Goal: Navigation & Orientation: Go to known website

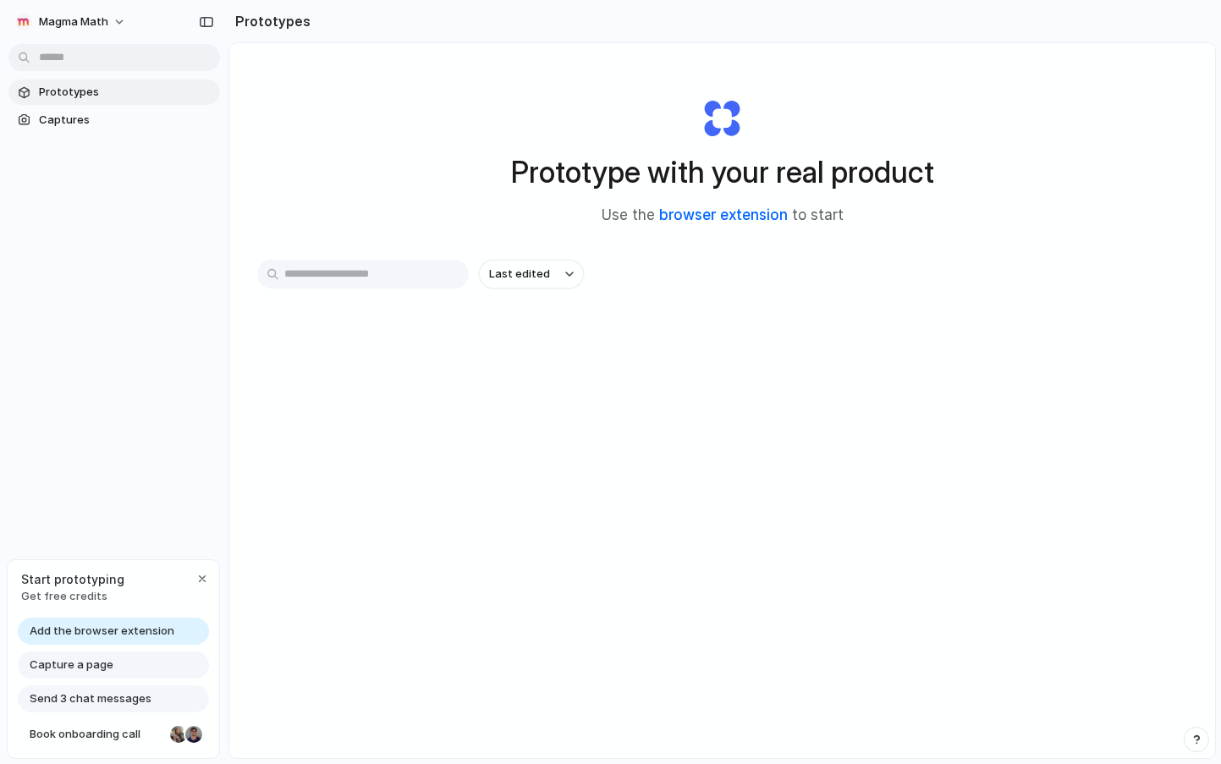
click at [700, 210] on link "browser extension" at bounding box center [723, 214] width 129 height 17
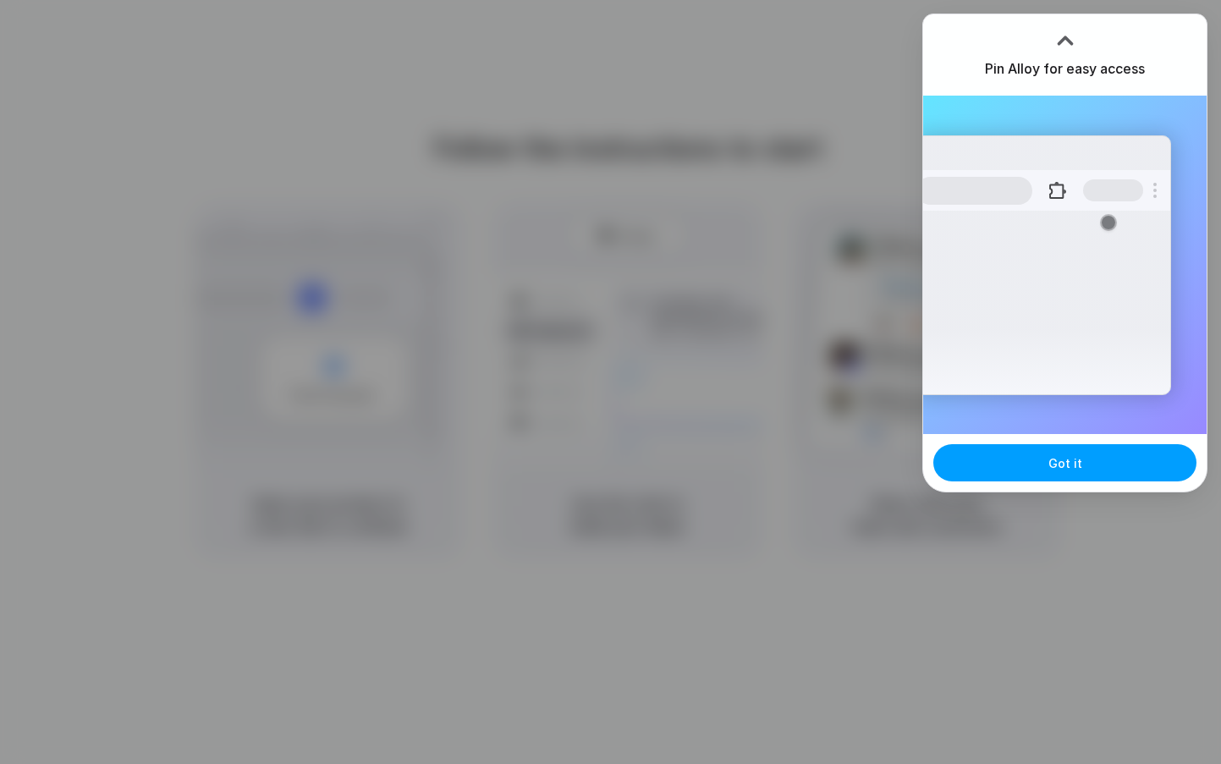
click at [1008, 466] on button "Got it" at bounding box center [1064, 462] width 263 height 37
